Goal: Information Seeking & Learning: Understand process/instructions

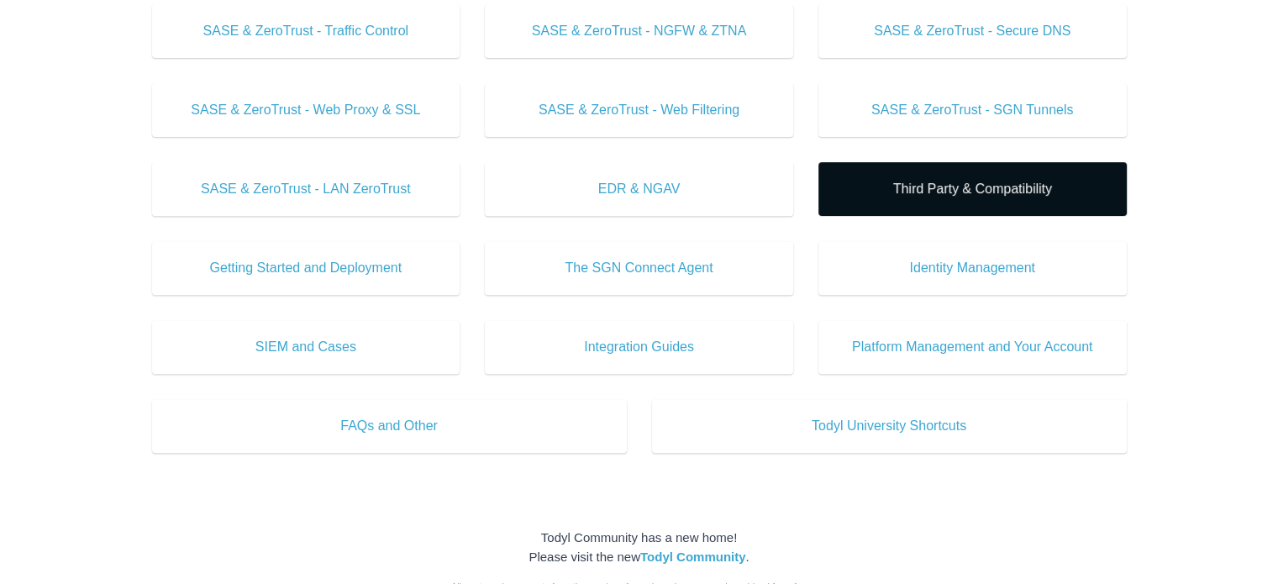
scroll to position [588, 0]
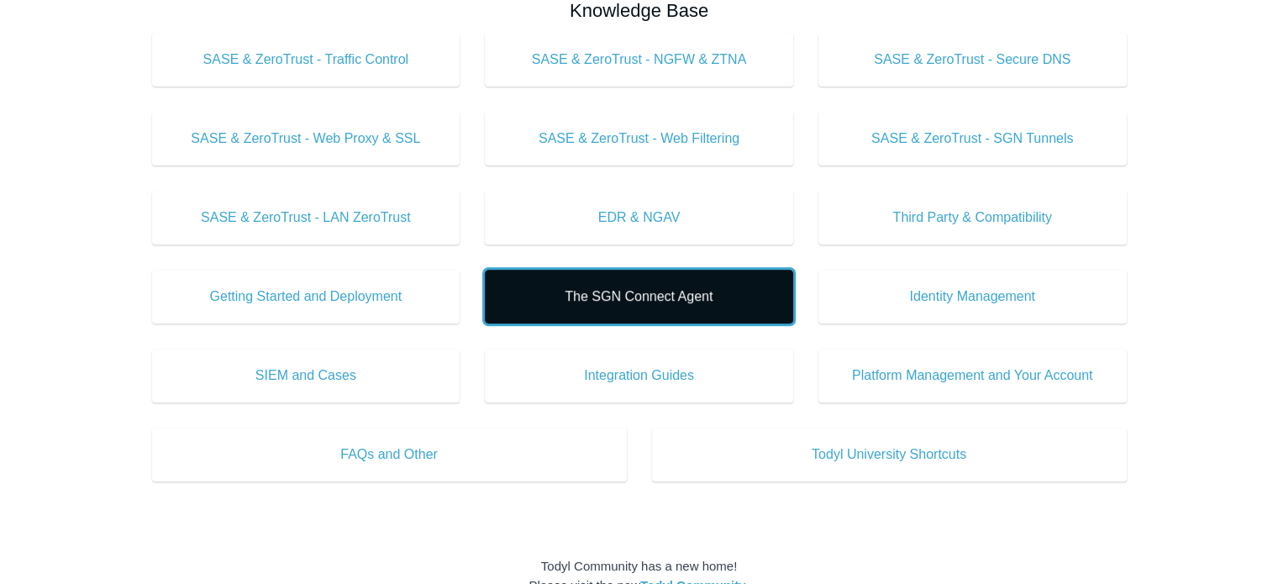
click at [686, 293] on span "The SGN Connect Agent" at bounding box center [639, 297] width 258 height 20
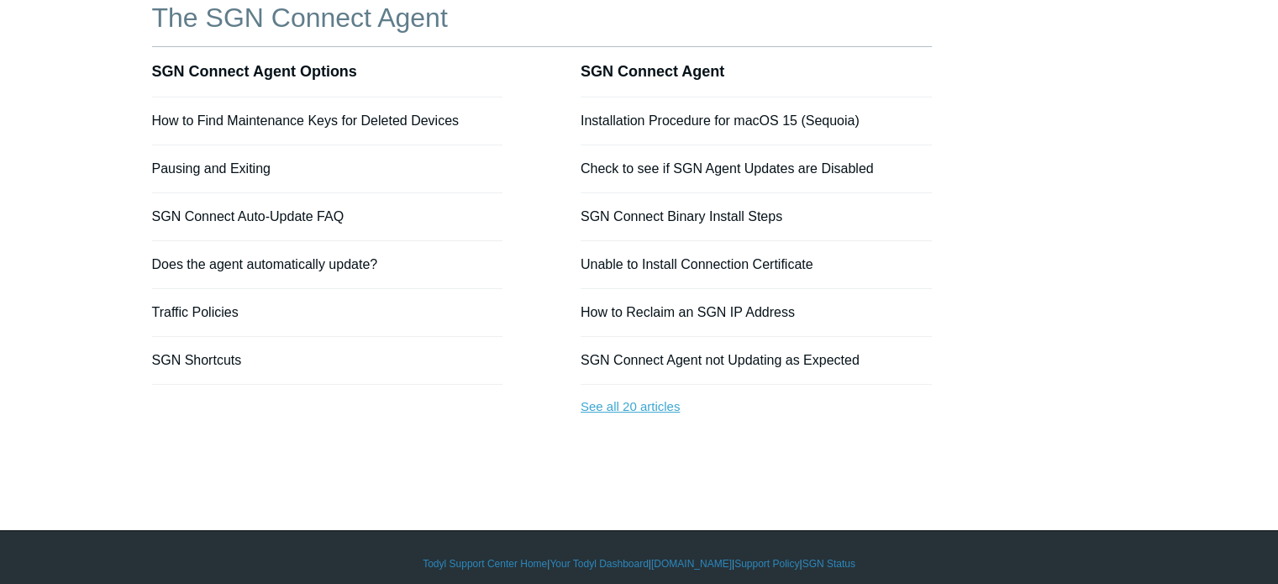
scroll to position [165, 0]
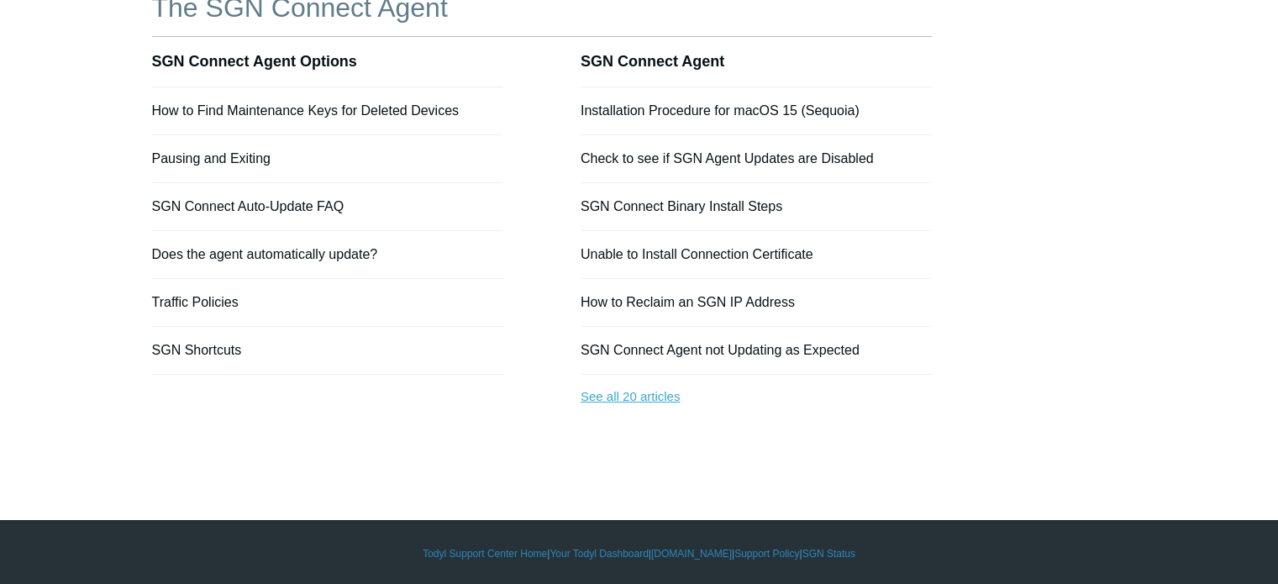
click at [629, 392] on link "See all 20 articles" at bounding box center [756, 397] width 351 height 45
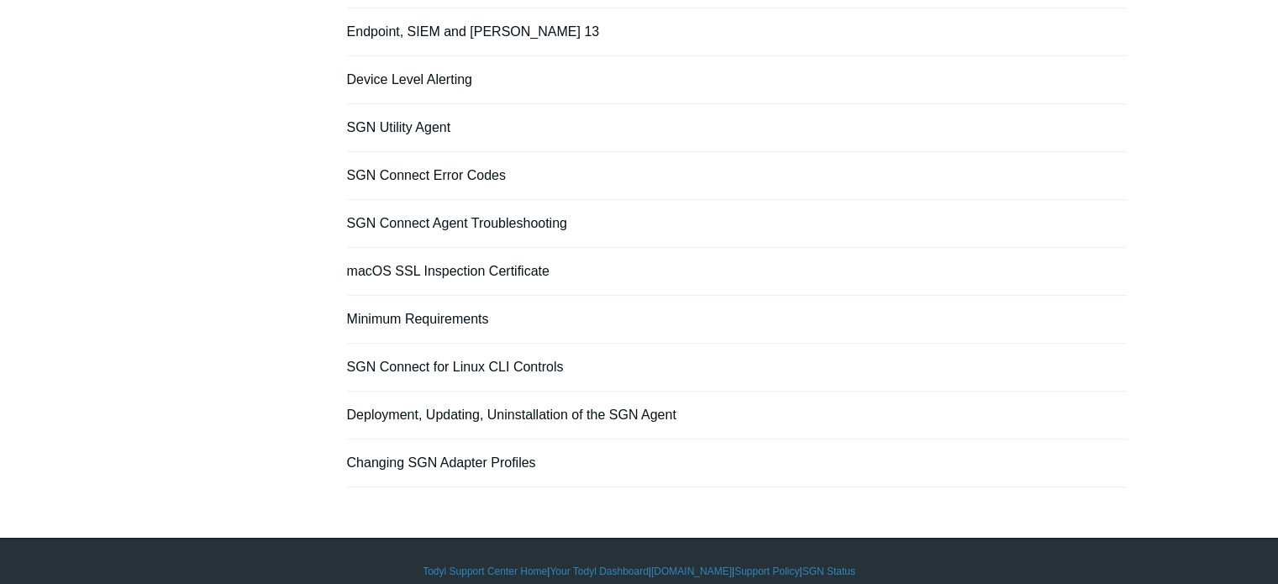
scroll to position [688, 0]
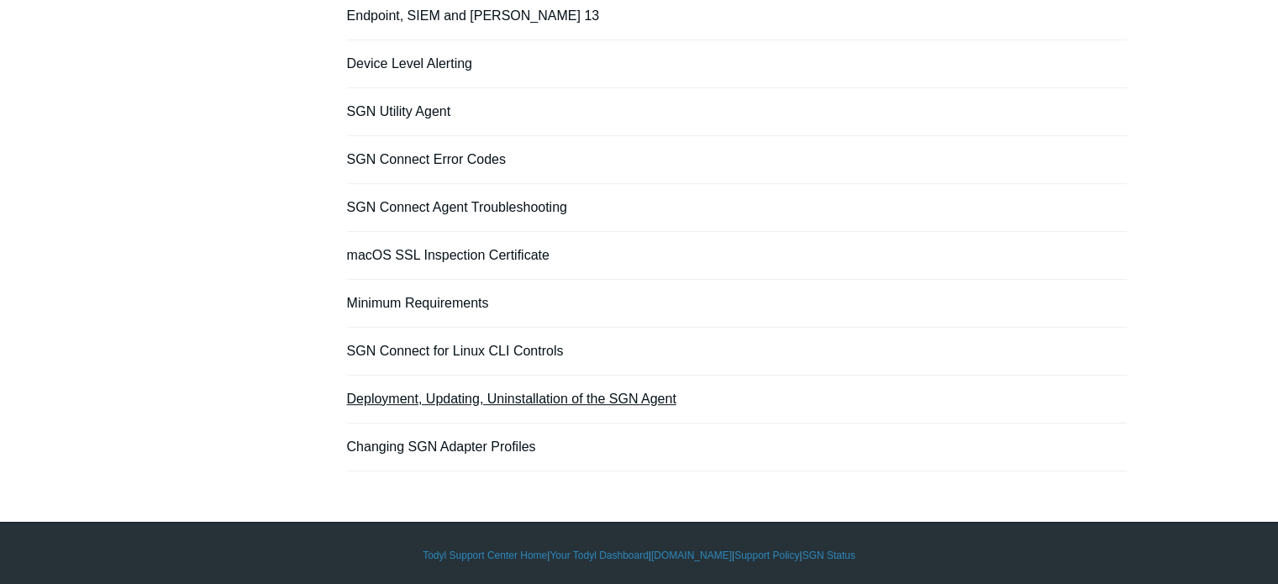
click at [599, 396] on link "Deployment, Updating, Uninstallation of the SGN Agent" at bounding box center [511, 399] width 329 height 14
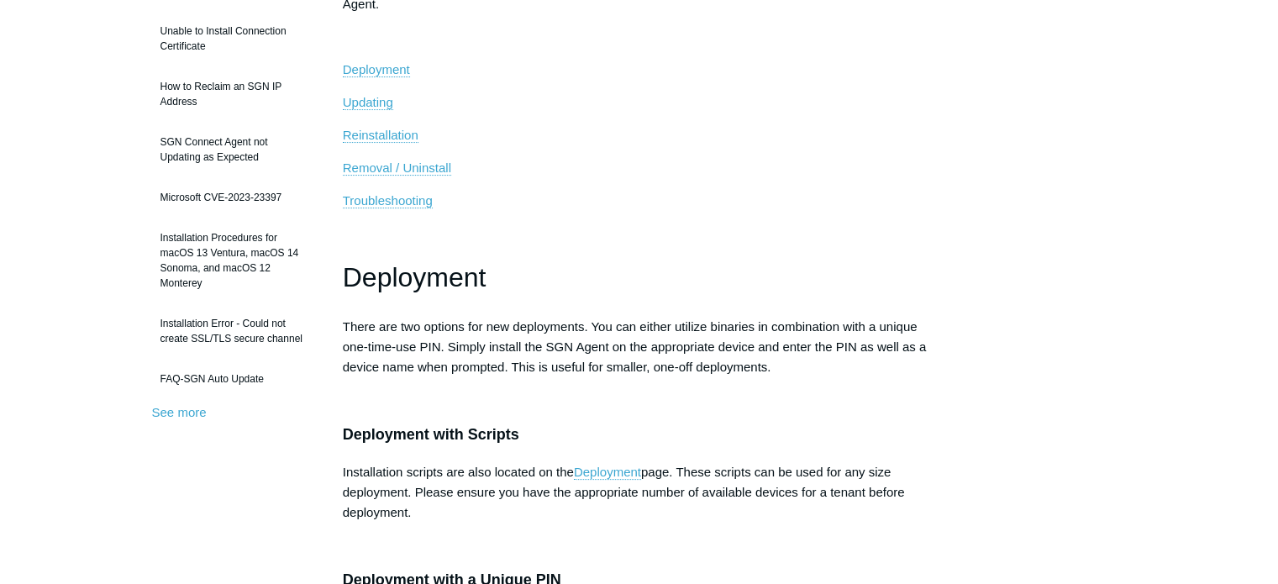
scroll to position [168, 0]
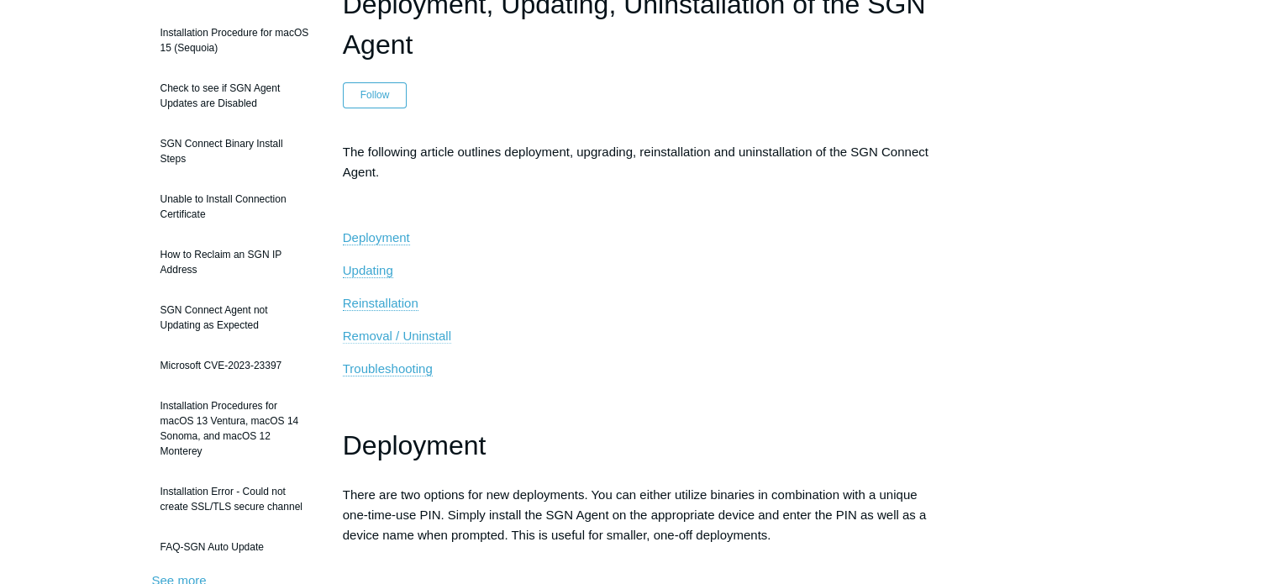
click at [450, 334] on span "Removal / Uninstall" at bounding box center [397, 336] width 108 height 14
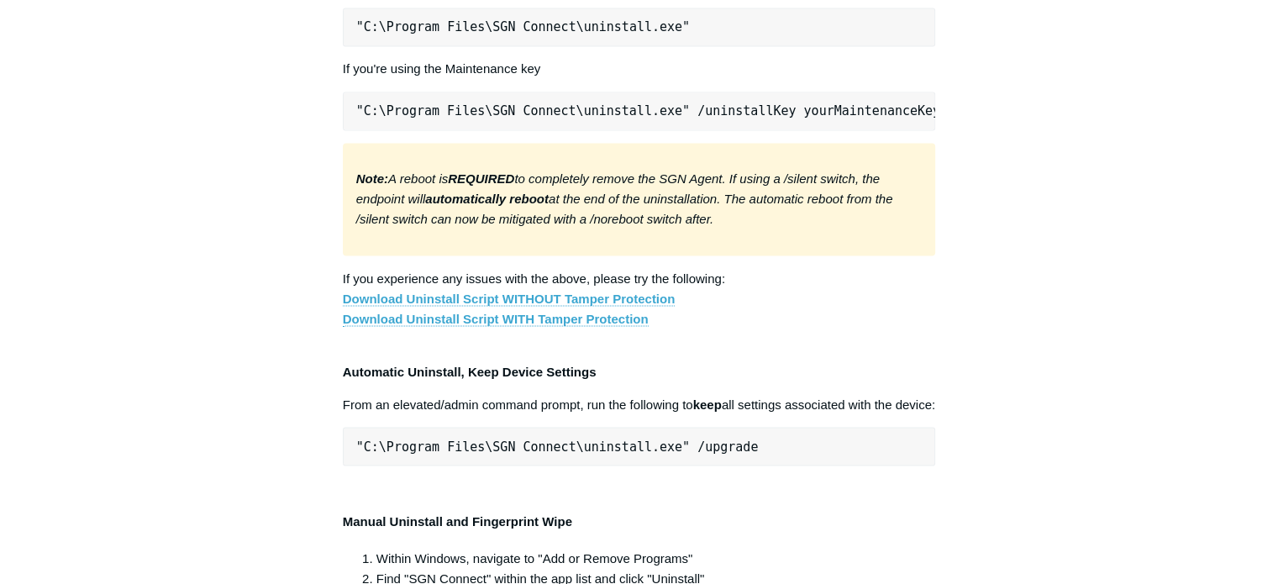
scroll to position [3268, 0]
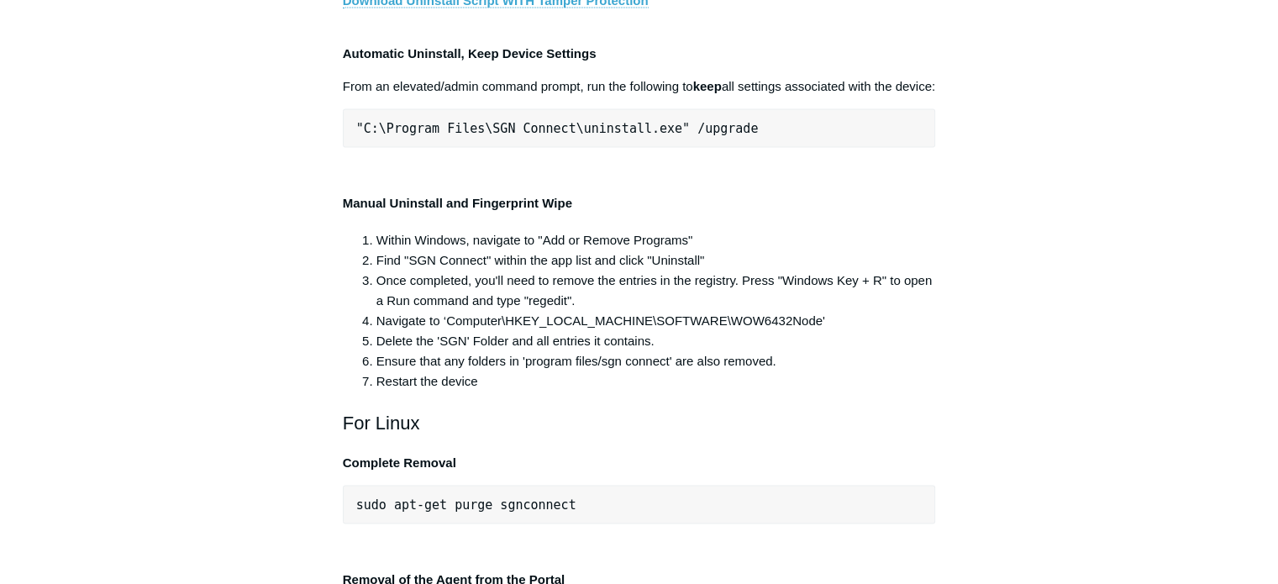
drag, startPoint x: 356, startPoint y: 439, endPoint x: 935, endPoint y: 458, distance: 579.3
copy pre ""C:\Program Files\SGN Connect\uninstall.exe" /uninstallKey yourMaintenanceKeyHe…"
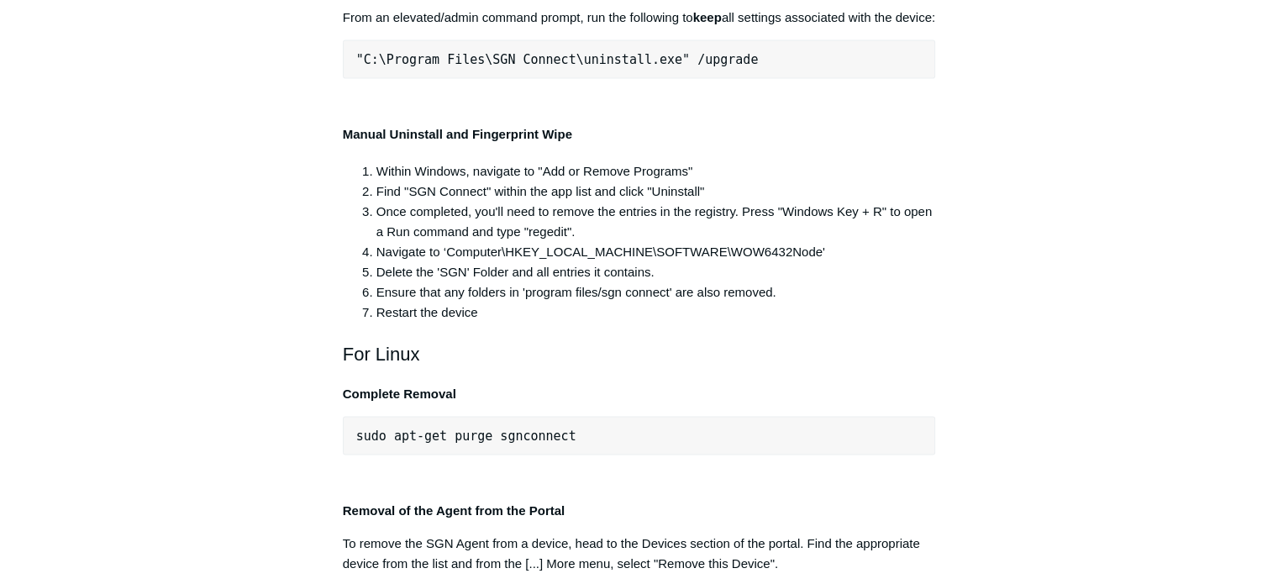
scroll to position [3436, 0]
